Goal: Find specific page/section: Find specific page/section

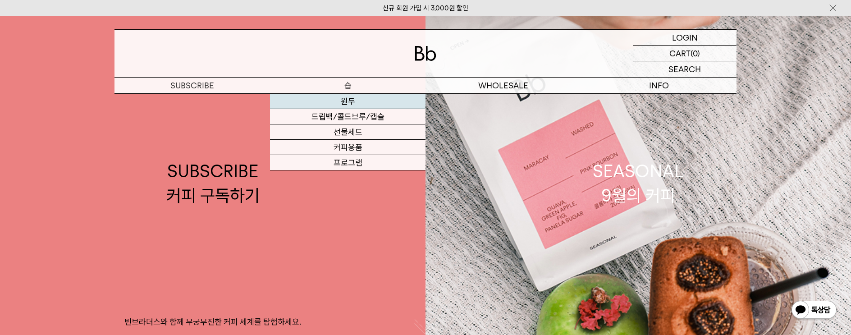
click at [350, 99] on link "원두" at bounding box center [347, 101] width 155 height 15
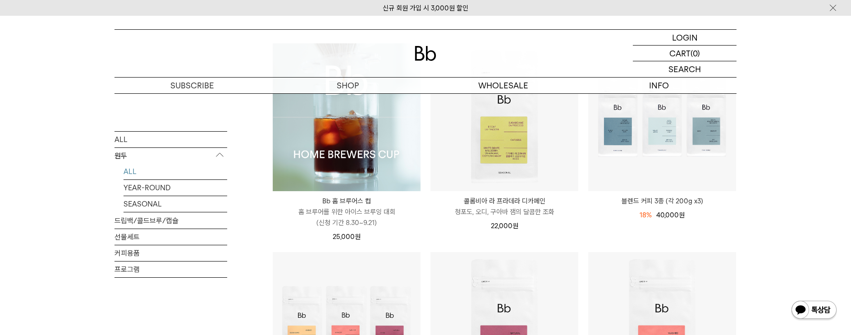
scroll to position [60, 0]
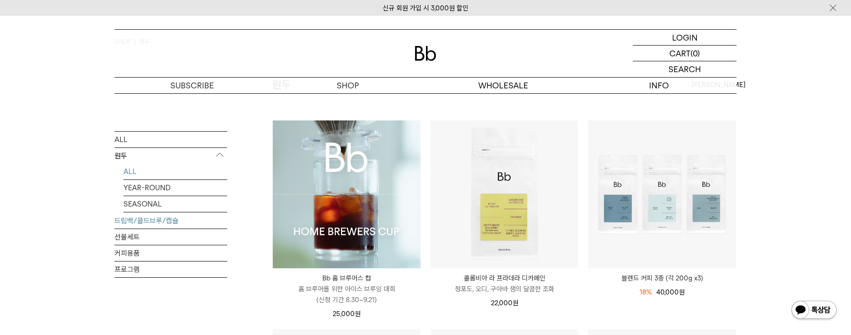
click at [133, 223] on link "드립백/콜드브루/캡슐" at bounding box center [170, 220] width 113 height 16
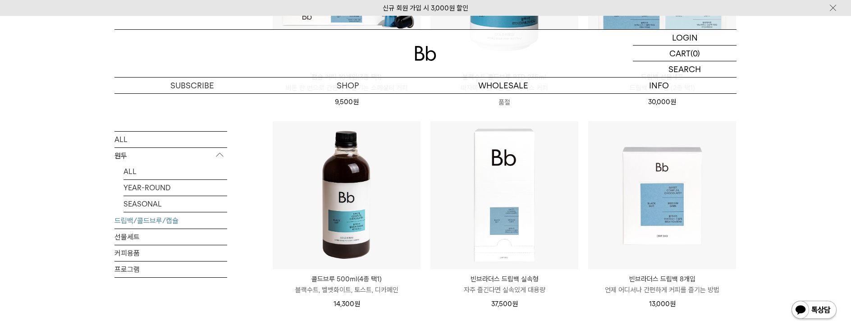
scroll to position [457, 0]
